Goal: Navigation & Orientation: Find specific page/section

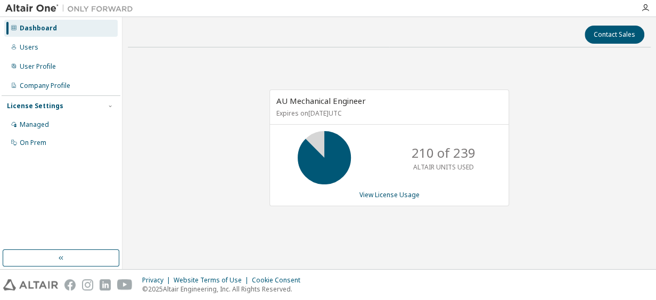
click at [26, 211] on div "Dashboard Users User Profile Company Profile License Settings Managed On Prem" at bounding box center [61, 134] width 119 height 230
